Goal: Information Seeking & Learning: Learn about a topic

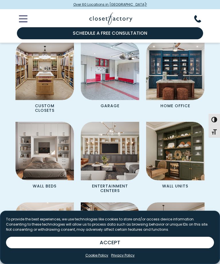
scroll to position [521, 0]
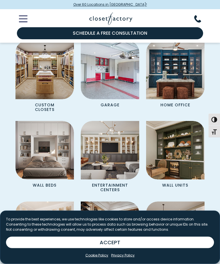
click at [117, 150] on img "Spaces Grid" at bounding box center [110, 150] width 58 height 58
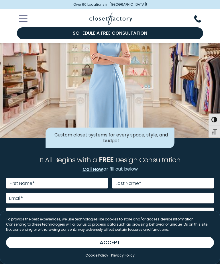
scroll to position [0, 0]
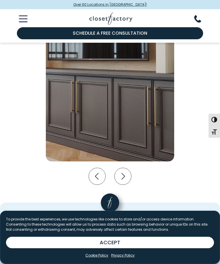
scroll to position [1025, 0]
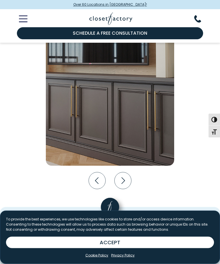
click at [127, 177] on icon "Next slide" at bounding box center [123, 180] width 17 height 17
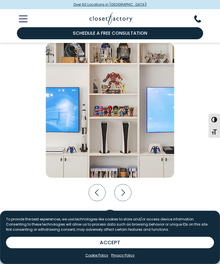
scroll to position [1013, 0]
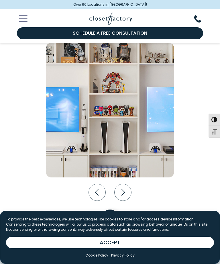
click at [125, 189] on icon "Next slide" at bounding box center [123, 192] width 17 height 17
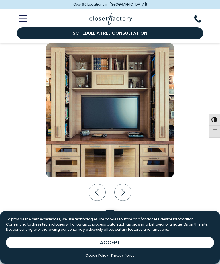
click at [124, 189] on icon "Next slide" at bounding box center [122, 192] width 3 height 7
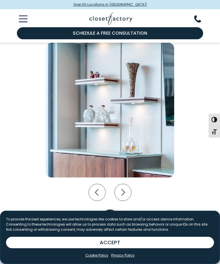
click at [124, 193] on icon "Next slide" at bounding box center [123, 192] width 17 height 17
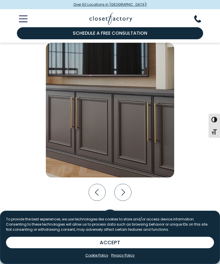
click at [125, 193] on icon "Next slide" at bounding box center [123, 192] width 17 height 17
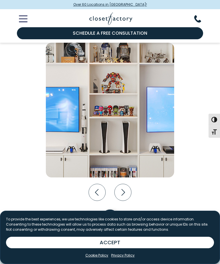
click at [125, 193] on icon "Next slide" at bounding box center [123, 192] width 17 height 17
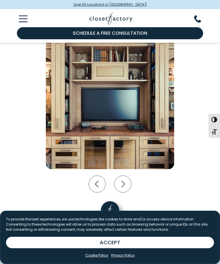
scroll to position [1021, 0]
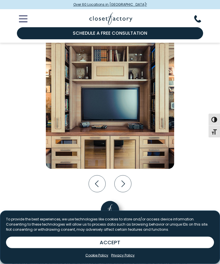
click at [126, 180] on icon "Next slide" at bounding box center [123, 184] width 17 height 17
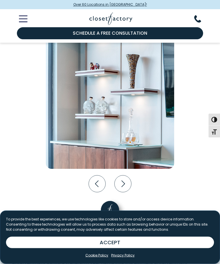
scroll to position [1022, 0]
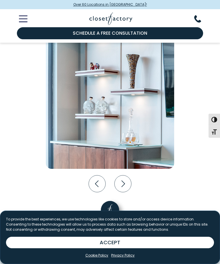
click at [127, 182] on icon "Next slide" at bounding box center [123, 183] width 17 height 17
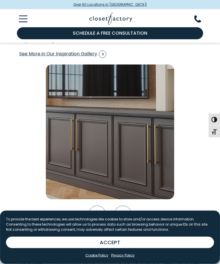
scroll to position [994, 0]
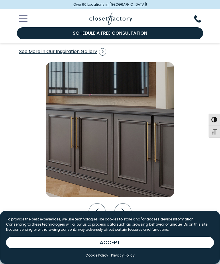
click at [125, 210] on icon "Next slide" at bounding box center [123, 211] width 17 height 17
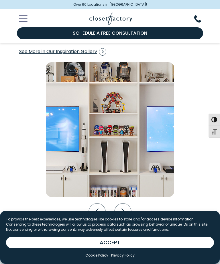
click at [125, 208] on icon "Next slide" at bounding box center [123, 211] width 17 height 17
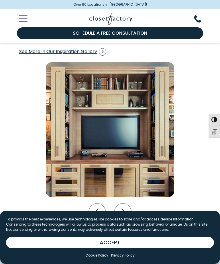
click at [124, 210] on icon "Next slide" at bounding box center [123, 211] width 17 height 17
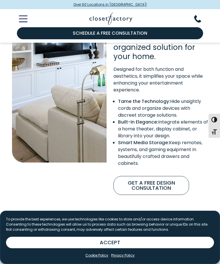
scroll to position [400, 0]
